Goal: Find specific page/section: Find specific page/section

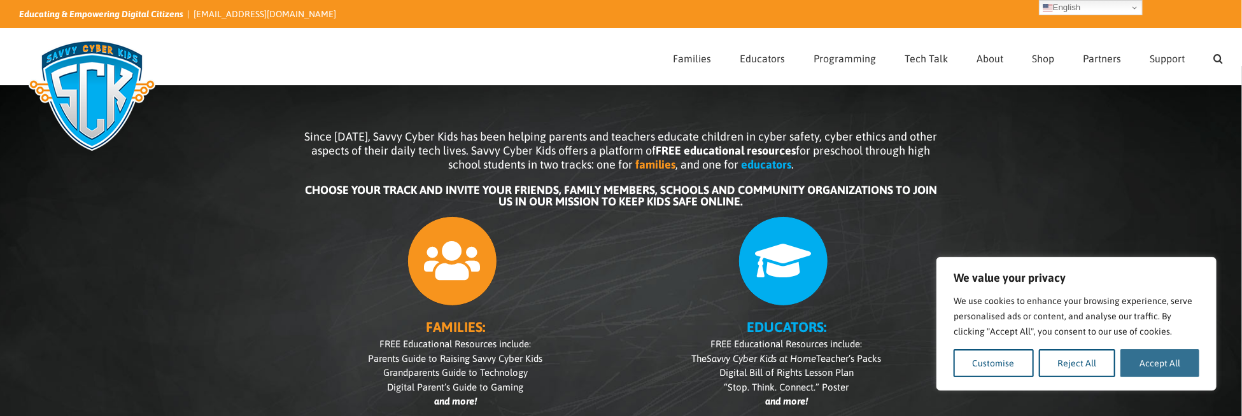
click at [1159, 364] on button "Accept All" at bounding box center [1159, 363] width 79 height 28
checkbox input "true"
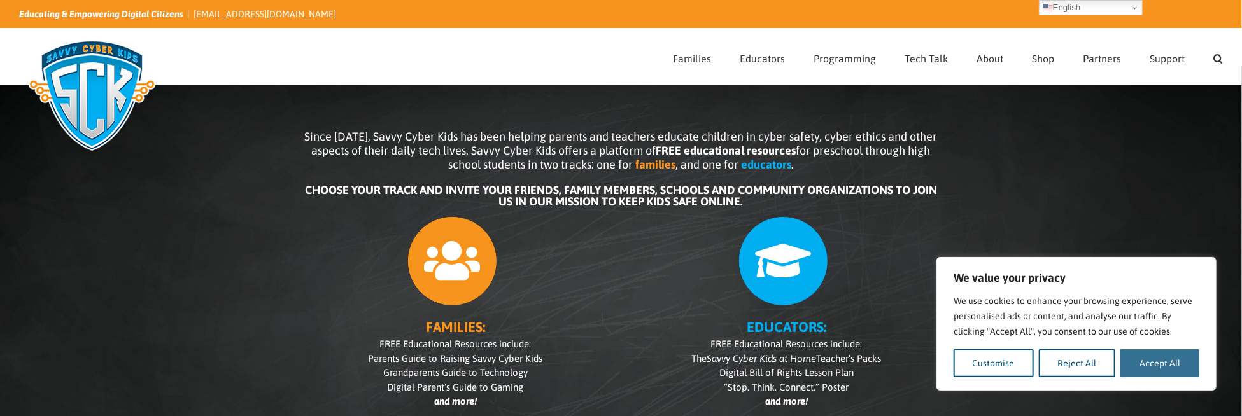
checkbox input "true"
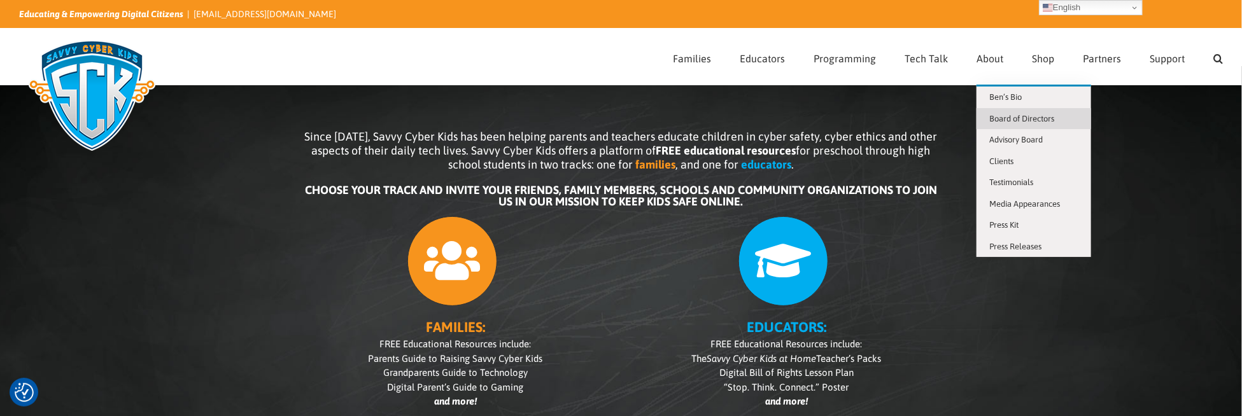
click at [1017, 118] on span "Board of Directors" at bounding box center [1021, 119] width 65 height 10
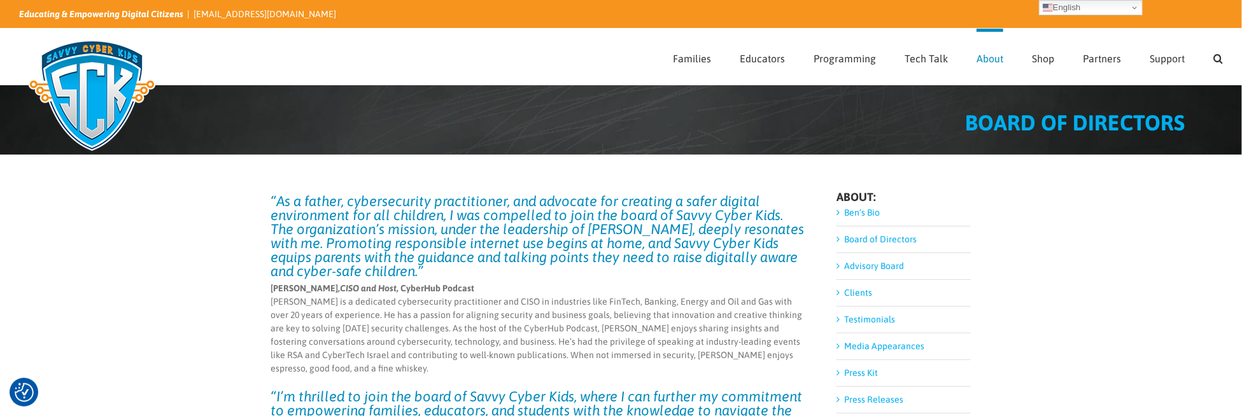
click at [876, 244] on link "Board of Directors" at bounding box center [880, 239] width 73 height 10
click at [877, 235] on link "Board of Directors" at bounding box center [880, 239] width 73 height 10
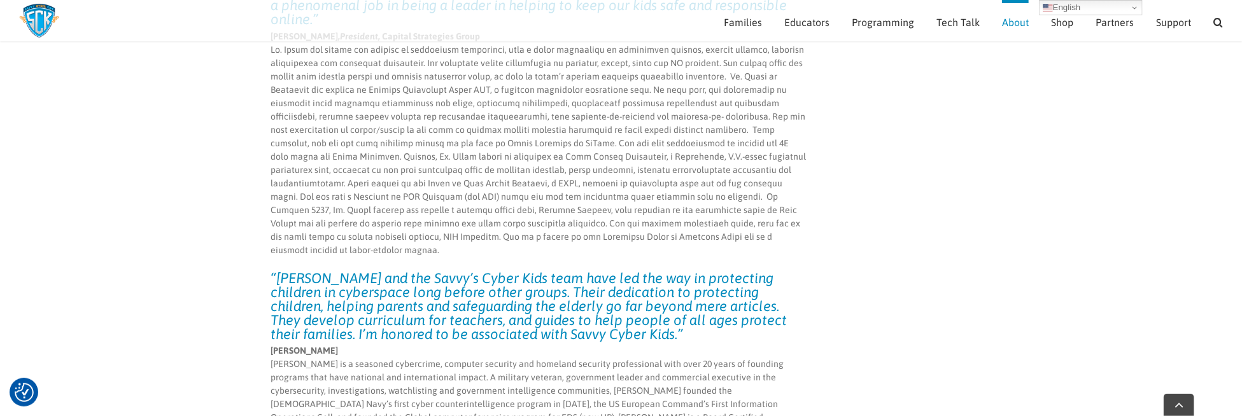
scroll to position [1640, 0]
